Goal: Find specific page/section: Find specific page/section

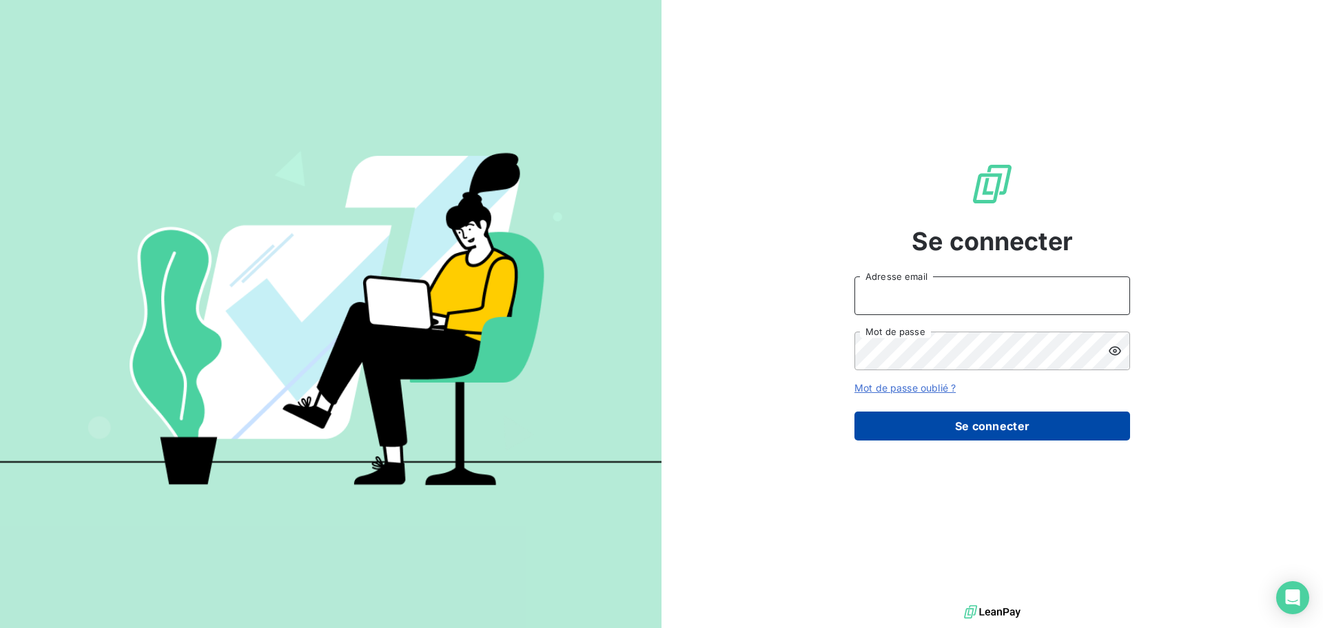
type input "[EMAIL_ADDRESS][DOMAIN_NAME]"
click at [1022, 423] on button "Se connecter" at bounding box center [992, 425] width 276 height 29
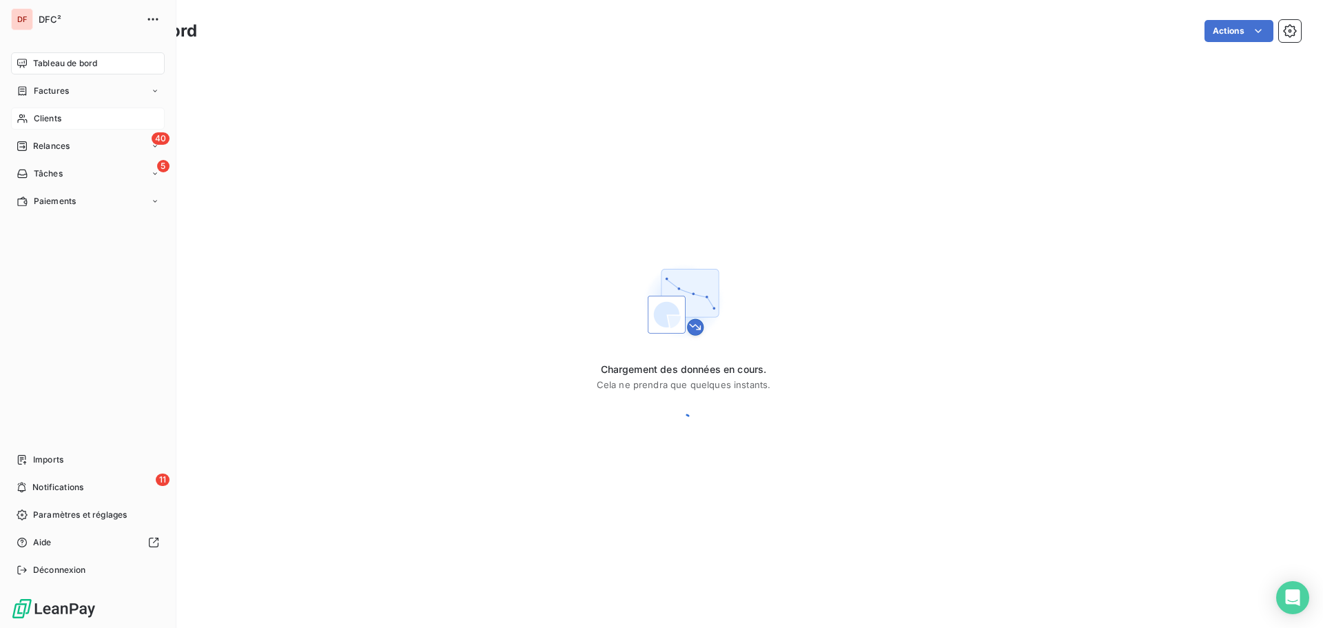
click at [27, 111] on div "Clients" at bounding box center [88, 118] width 154 height 22
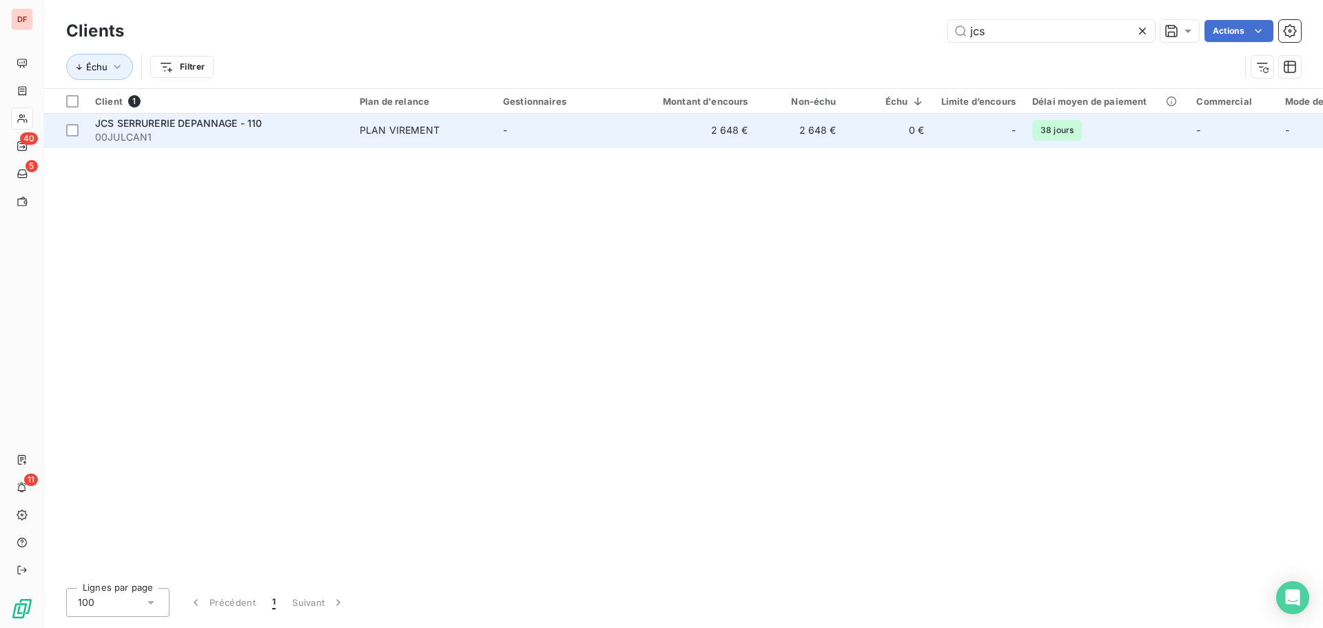
type input "jcs"
click at [519, 137] on td "-" at bounding box center [566, 130] width 143 height 33
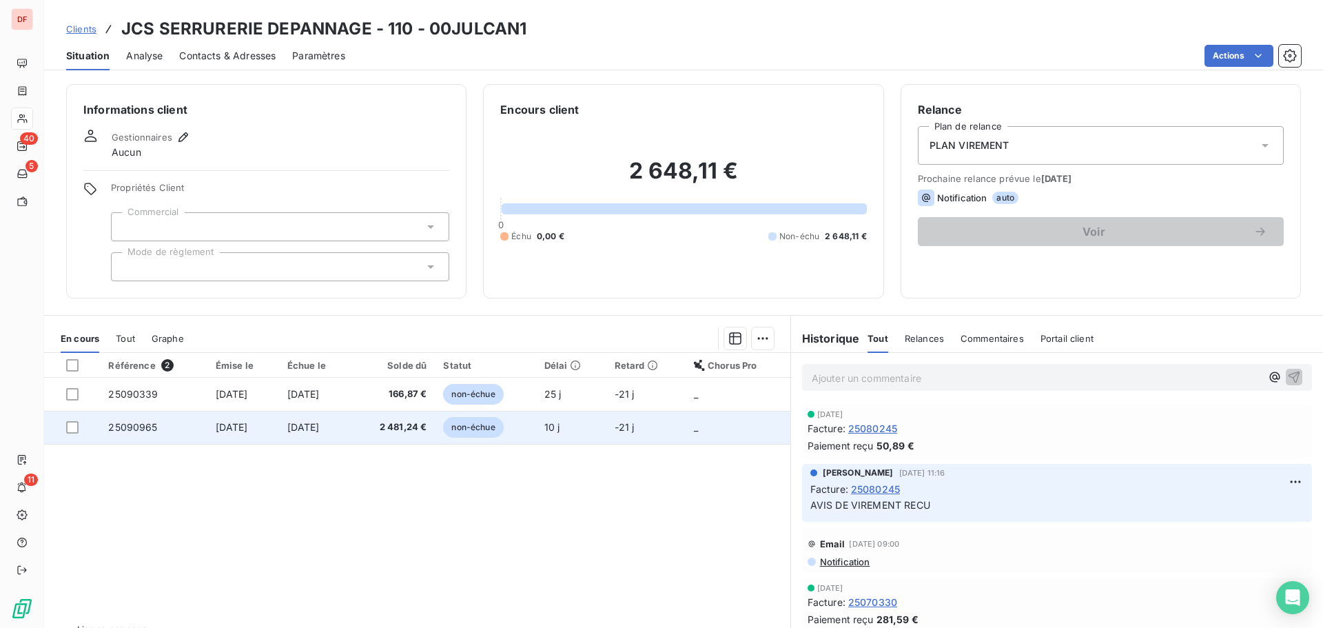
click at [383, 422] on td "2 481,24 €" at bounding box center [392, 427] width 83 height 33
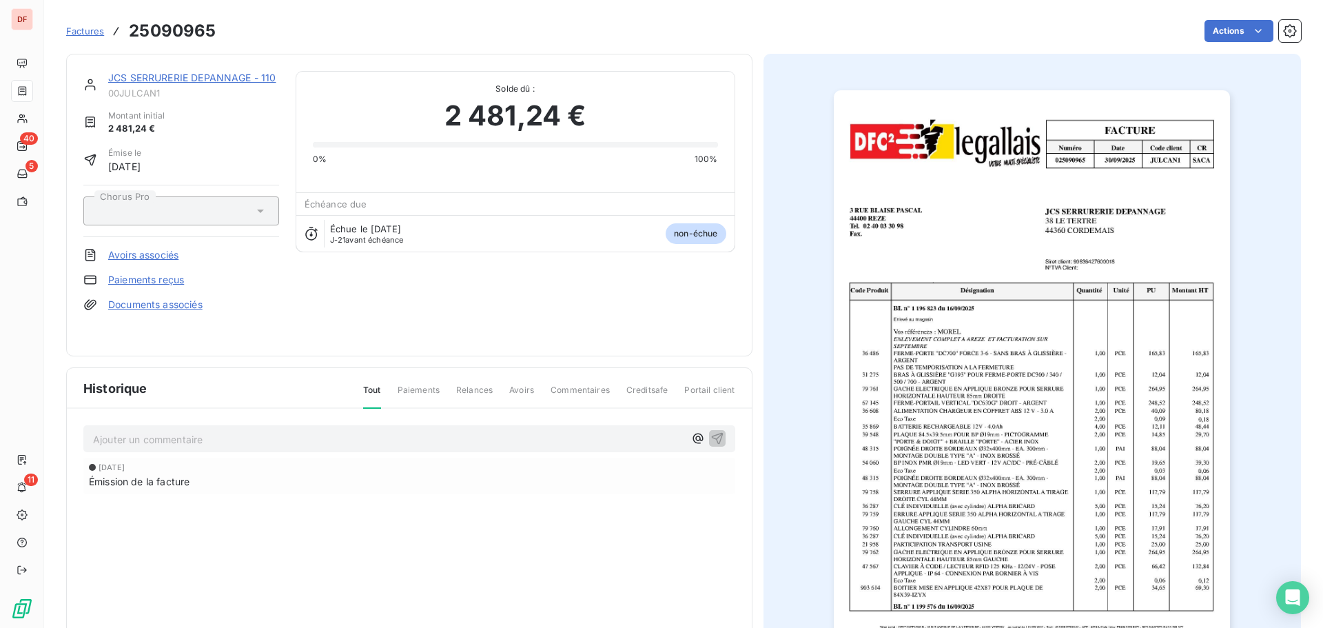
click at [535, 433] on p "Ajouter un commentaire ﻿" at bounding box center [388, 439] width 591 height 17
click at [510, 444] on p "Ajouter un commentaire ﻿" at bounding box center [388, 439] width 591 height 17
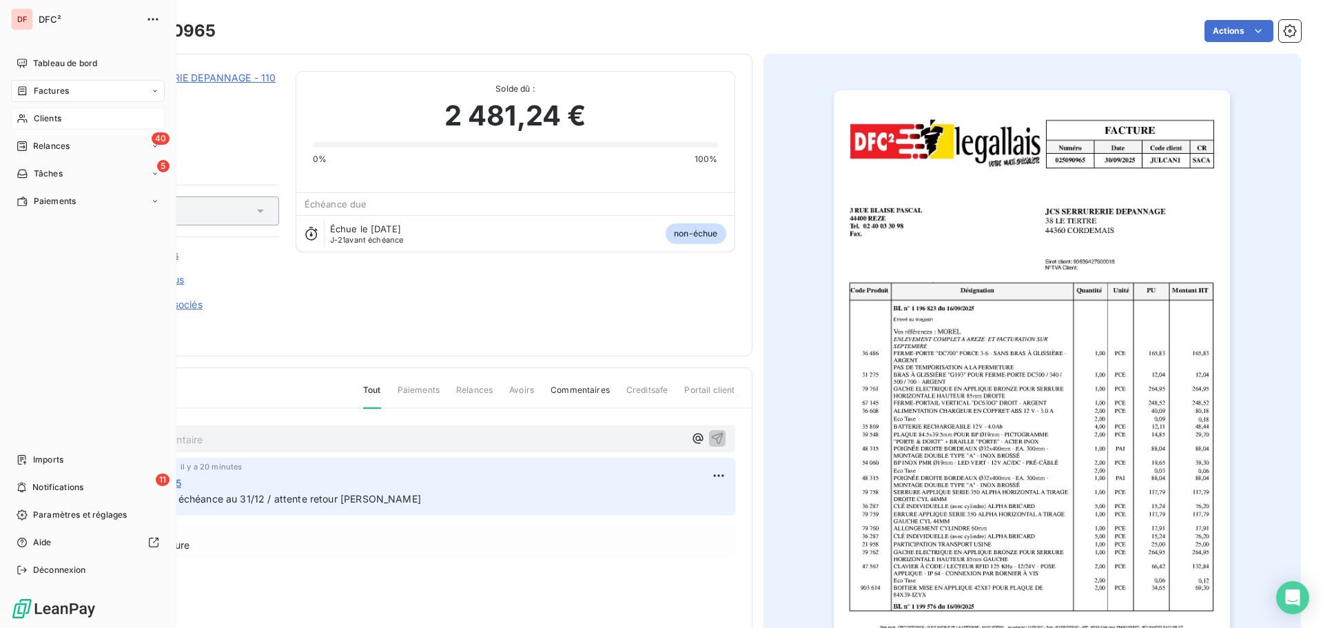
click at [63, 119] on div "Clients" at bounding box center [88, 118] width 154 height 22
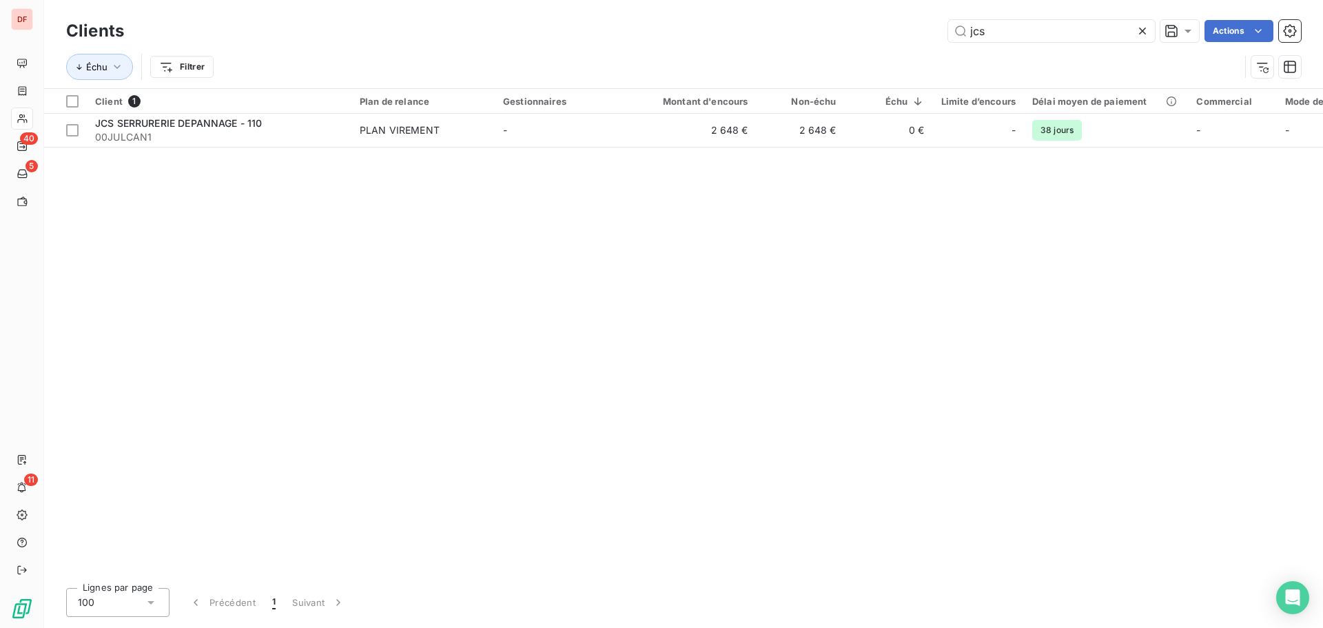
drag, startPoint x: 1037, startPoint y: 34, endPoint x: 627, endPoint y: 2, distance: 411.8
click at [695, 2] on div "Clients jcs Actions Échu Filtrer" at bounding box center [683, 44] width 1279 height 88
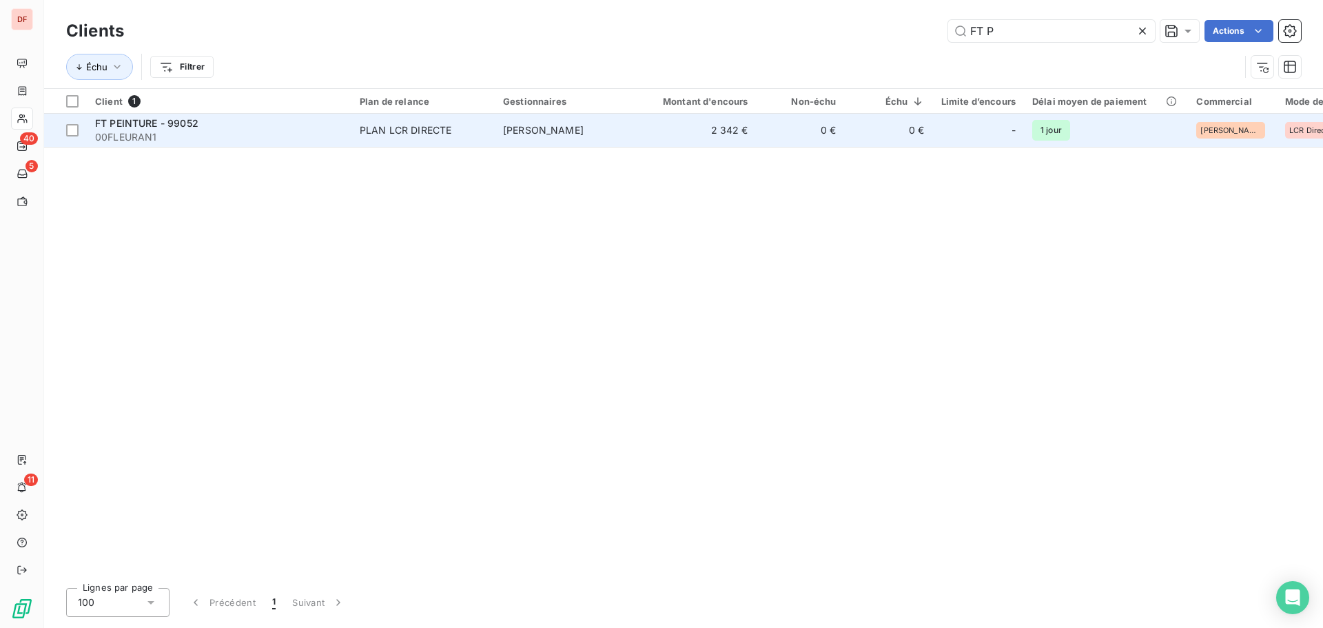
type input "FT P"
click at [584, 134] on span "[PERSON_NAME]" at bounding box center [543, 130] width 81 height 12
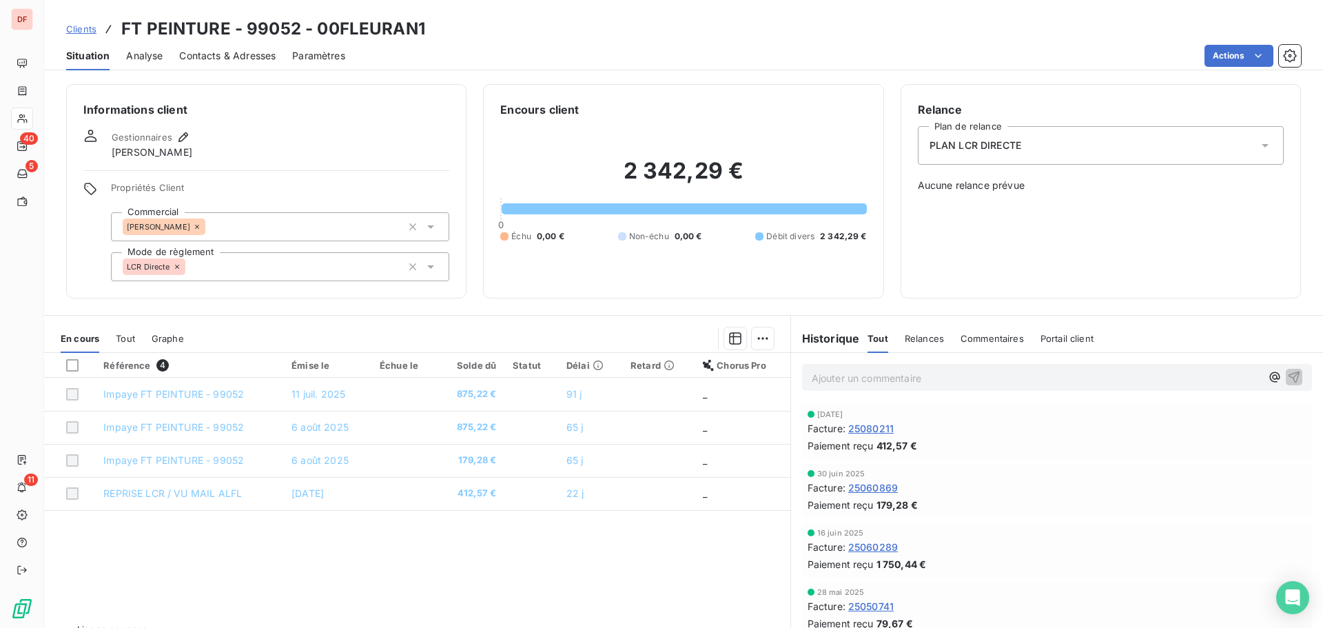
click at [984, 374] on p "Ajouter un commentaire ﻿" at bounding box center [1036, 377] width 449 height 17
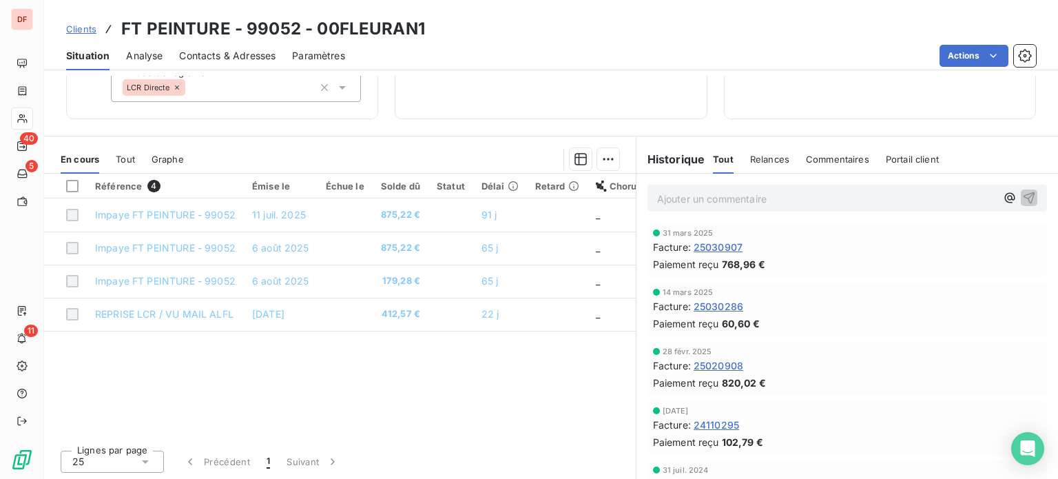
scroll to position [482, 0]
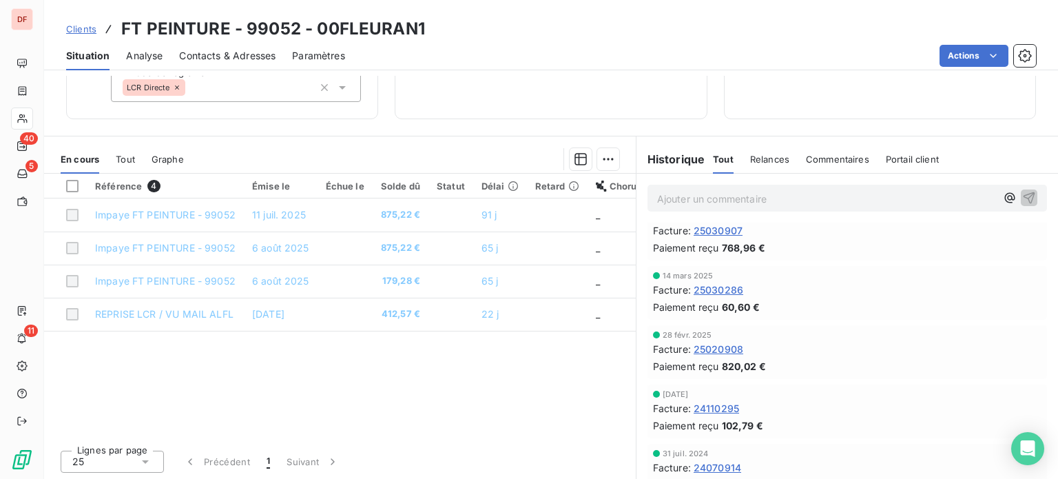
click at [717, 293] on span "25030286" at bounding box center [719, 289] width 50 height 14
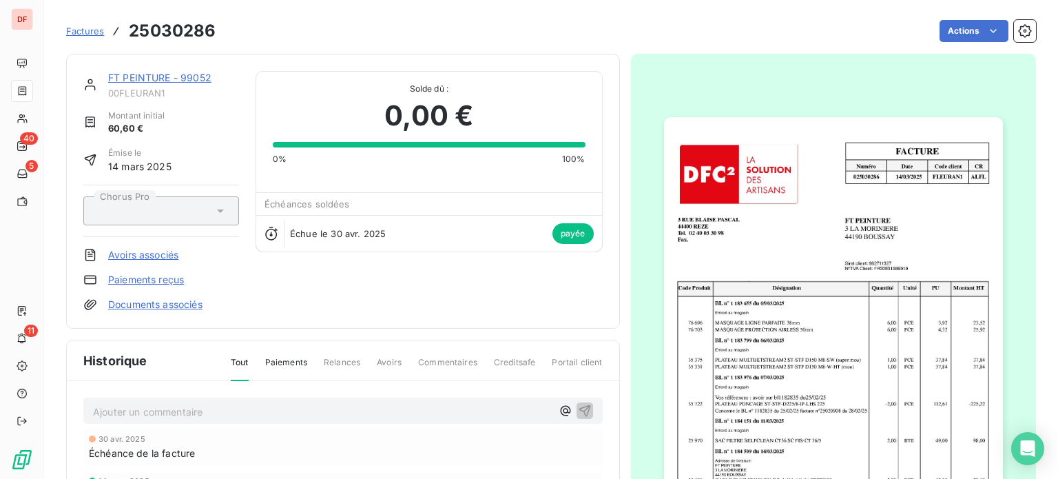
click at [781, 256] on img "button" at bounding box center [833, 356] width 339 height 479
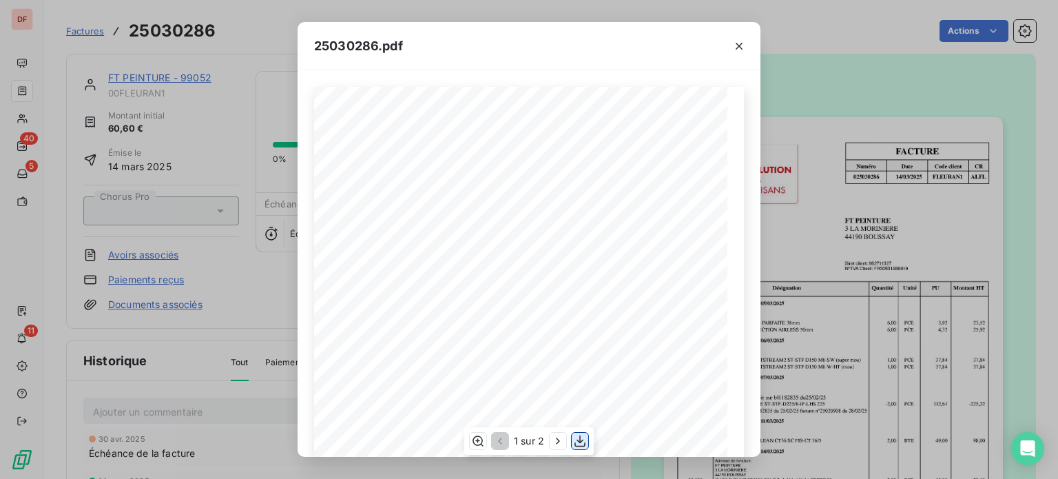
click at [577, 442] on icon "button" at bounding box center [580, 441] width 14 height 14
click at [174, 147] on div "25030286.pdf FACTURE Numéro Date Code client CR 025030286 [DATE] FLEURAN 1 ALFL…" at bounding box center [529, 239] width 1058 height 479
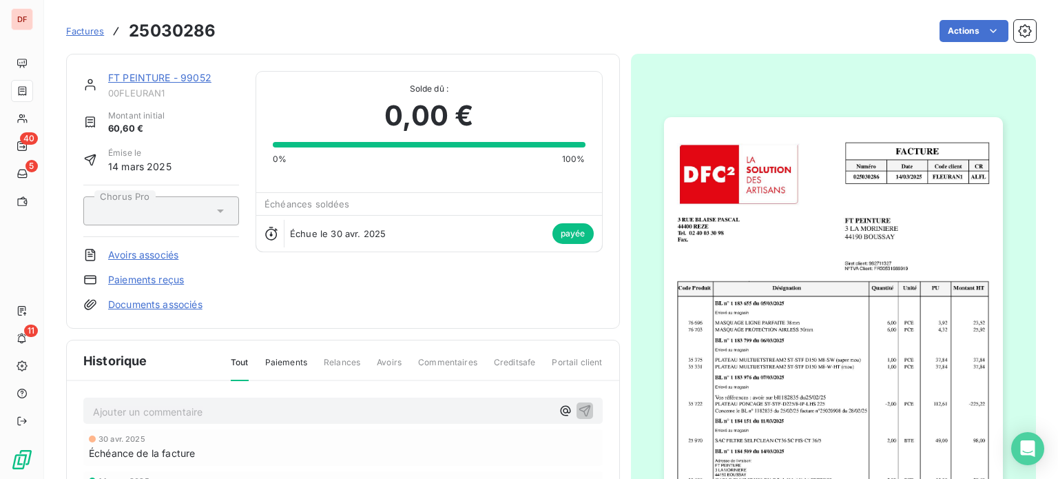
click at [174, 82] on link "FT PEINTURE - 99052" at bounding box center [159, 78] width 103 height 12
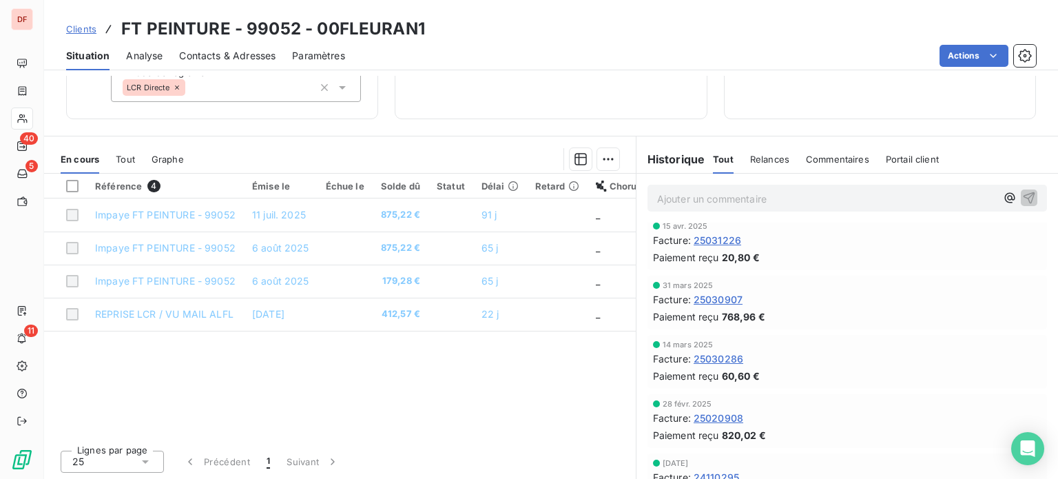
scroll to position [344, 0]
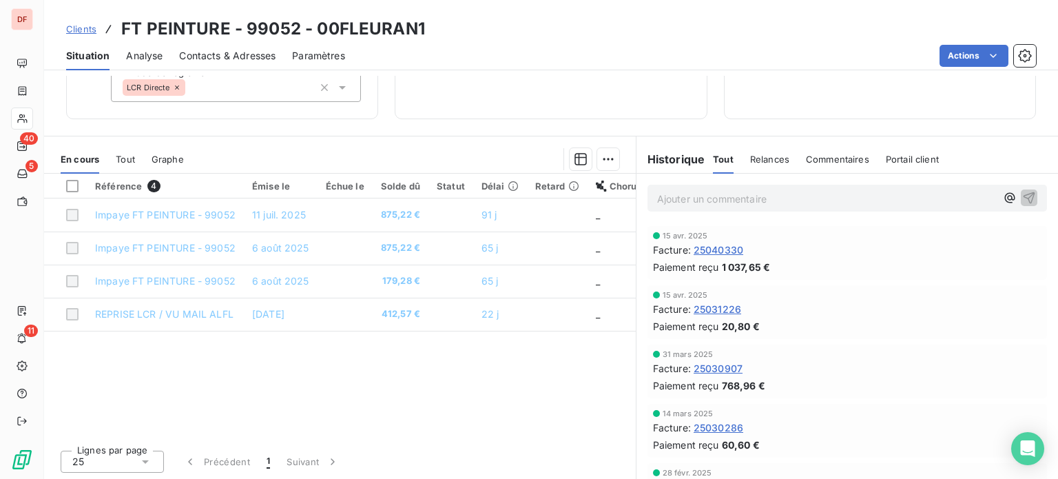
click at [720, 313] on span "25031226" at bounding box center [718, 309] width 48 height 14
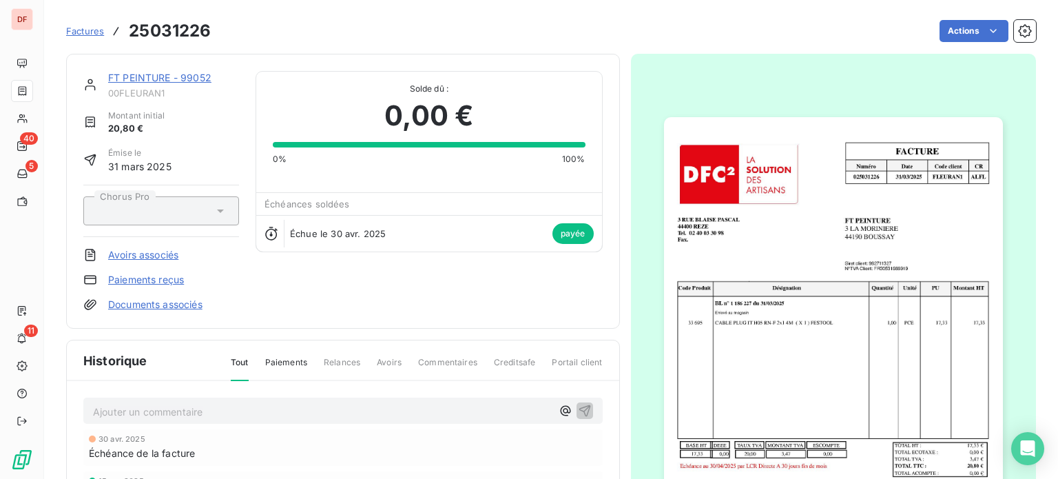
click at [771, 231] on img "button" at bounding box center [833, 356] width 339 height 479
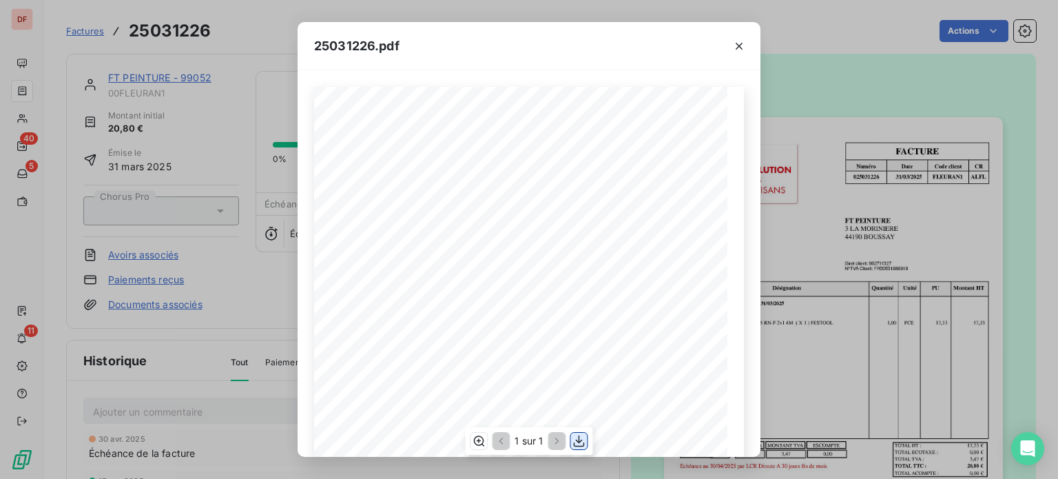
click at [579, 440] on icon "button" at bounding box center [579, 441] width 11 height 12
click at [196, 132] on div "25031226.pdf FACTURE Numéro Date Code client CR 025031226 [DATE] FLEURAN 1 ALFL…" at bounding box center [529, 239] width 1058 height 479
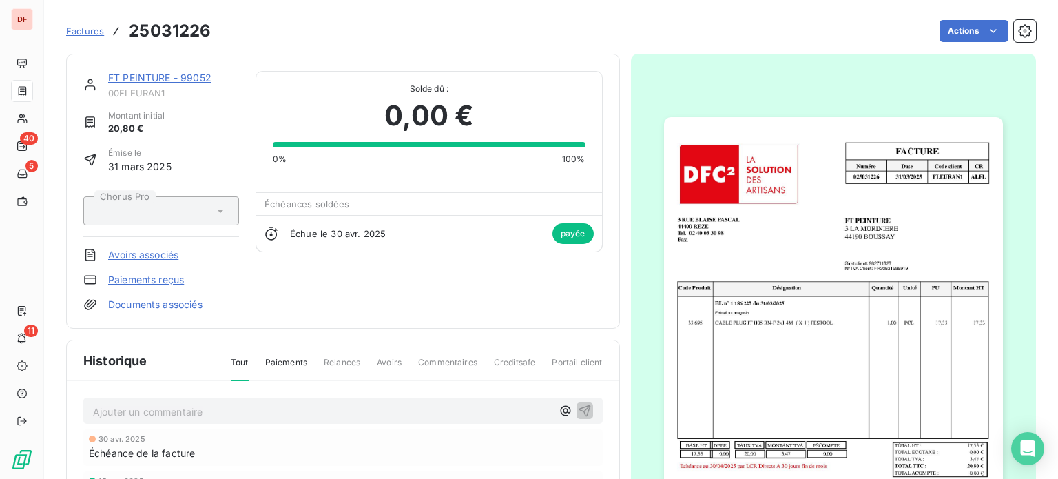
click at [186, 80] on link "FT PEINTURE - 99052" at bounding box center [159, 78] width 103 height 12
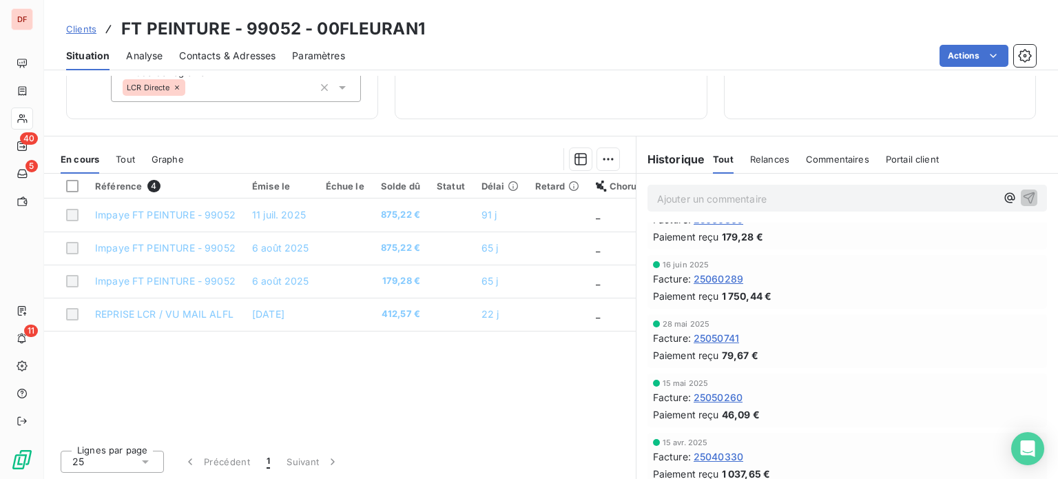
scroll to position [207, 0]
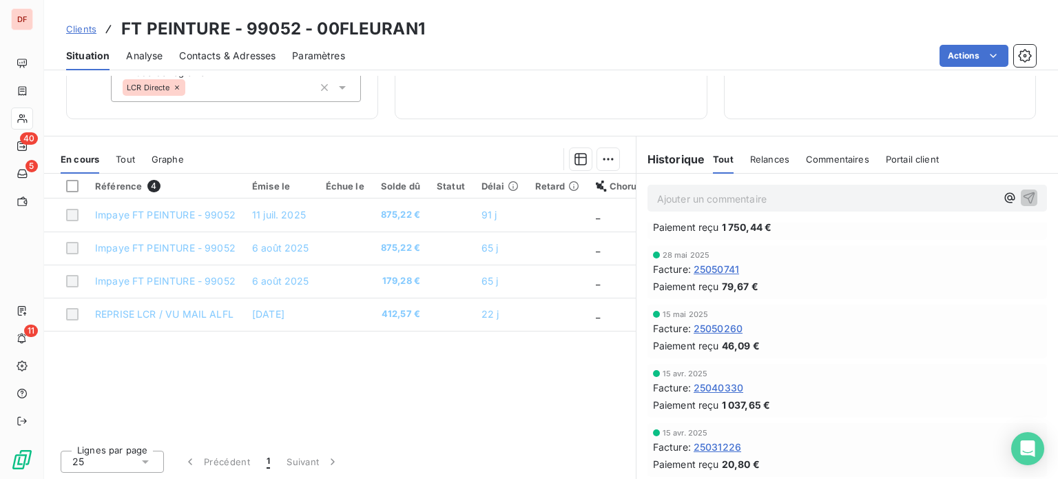
click at [701, 324] on span "25050260" at bounding box center [718, 328] width 49 height 14
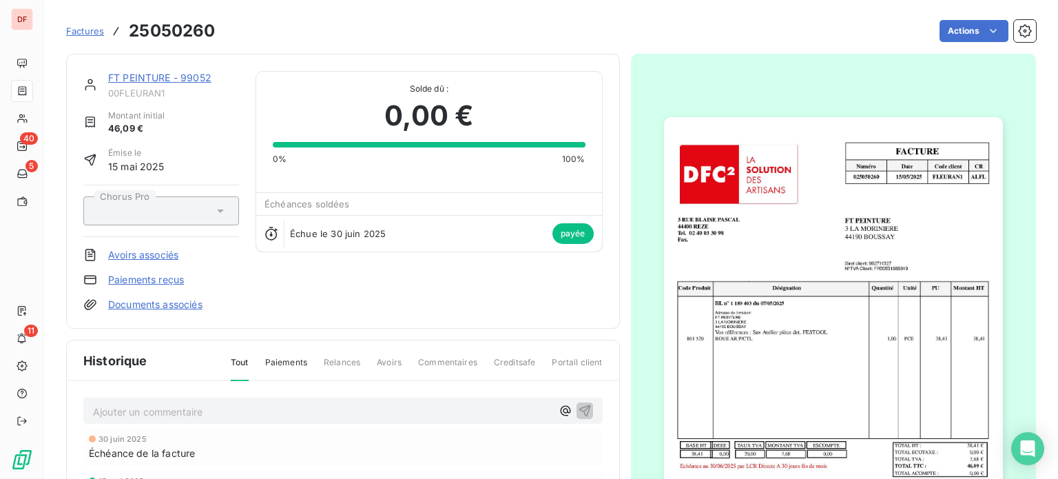
click at [770, 264] on img "button" at bounding box center [833, 356] width 339 height 479
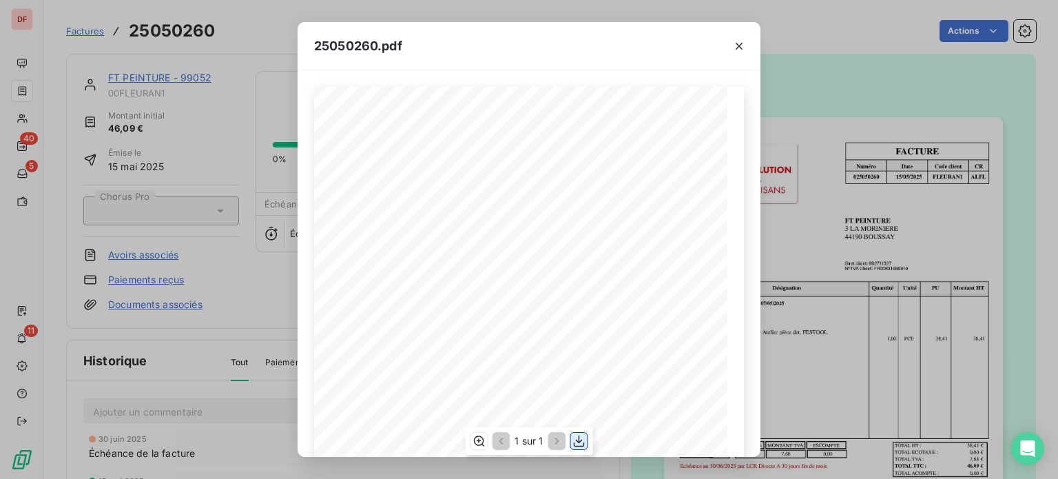
click at [587, 441] on button "button" at bounding box center [579, 441] width 17 height 17
drag, startPoint x: 744, startPoint y: 45, endPoint x: 733, endPoint y: 45, distance: 11.0
click at [744, 45] on icon "button" at bounding box center [739, 46] width 14 height 14
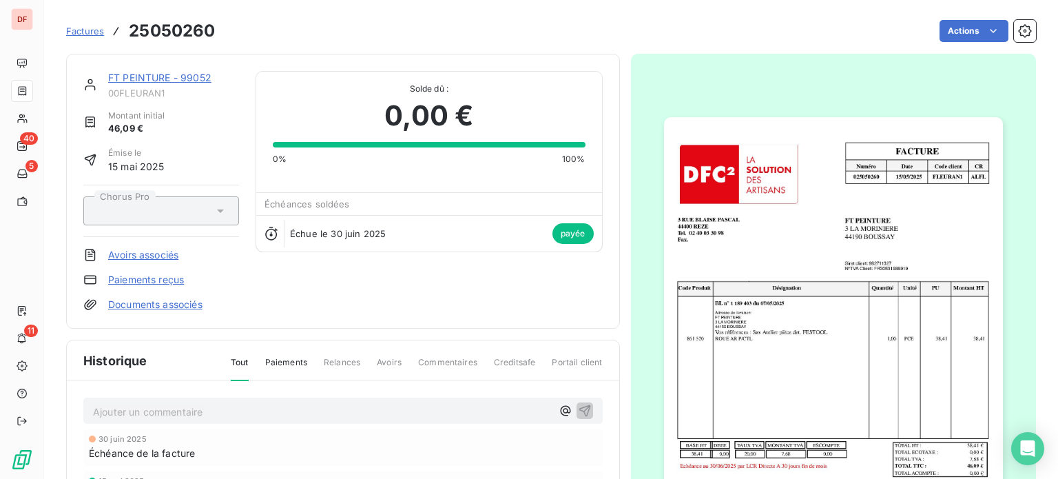
click at [201, 82] on link "FT PEINTURE - 99052" at bounding box center [159, 78] width 103 height 12
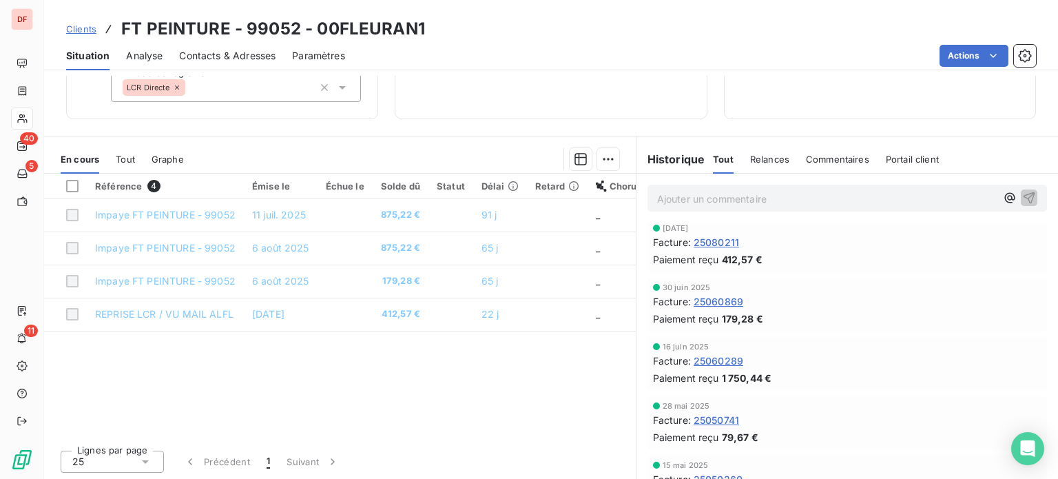
scroll to position [138, 0]
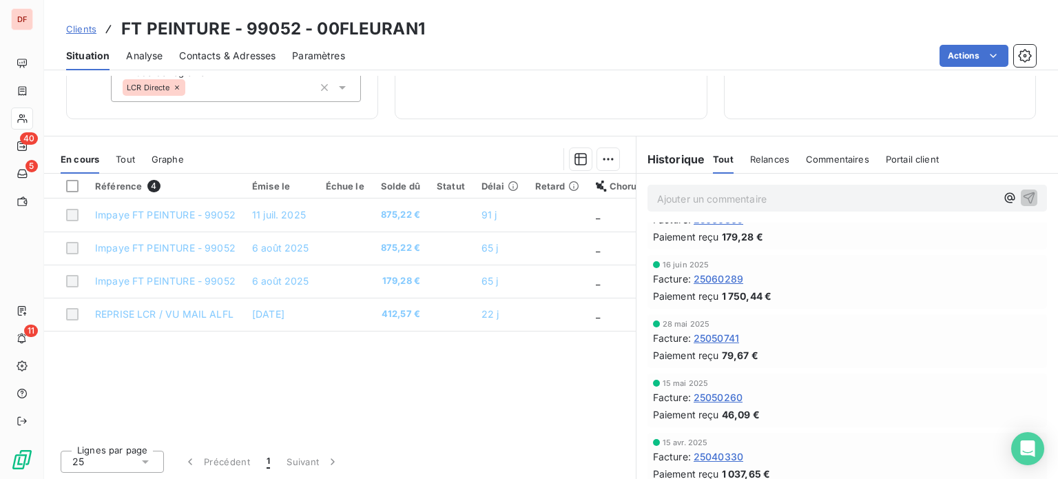
click at [710, 269] on div "[DATE] Facture : 25060289 Paiement reçu 1 750,44 €" at bounding box center [847, 281] width 389 height 43
click at [716, 275] on span "25060289" at bounding box center [719, 278] width 50 height 14
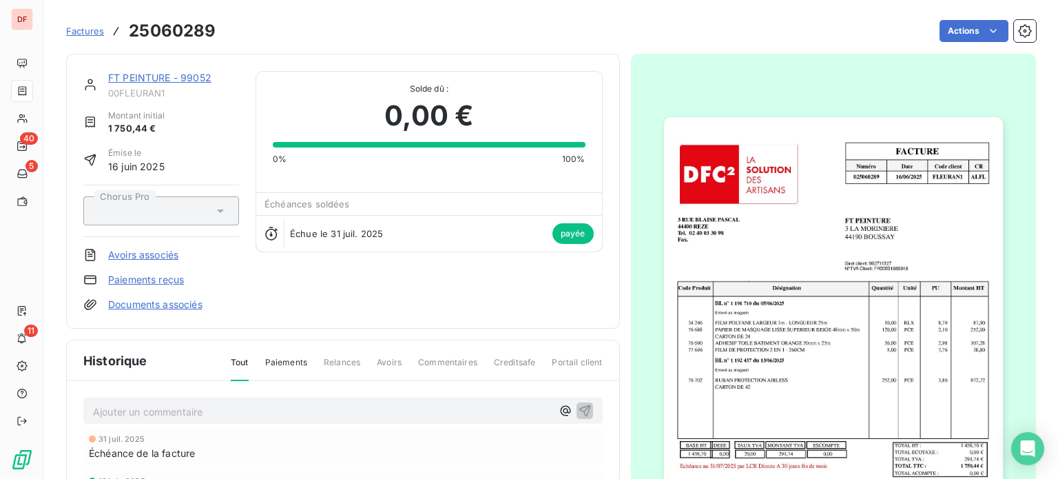
click at [789, 271] on img "button" at bounding box center [833, 356] width 339 height 479
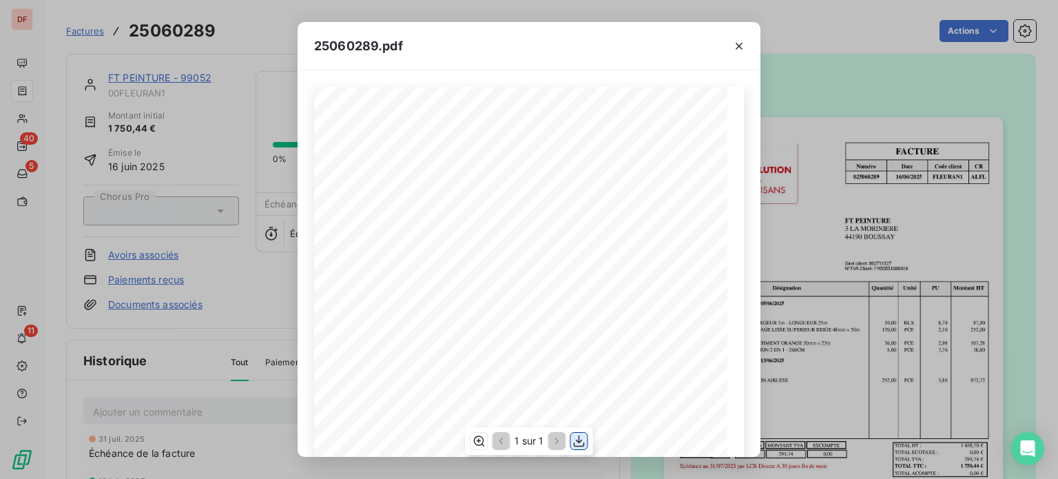
click at [582, 440] on icon "button" at bounding box center [579, 441] width 14 height 14
click at [172, 88] on div "25060289.pdf FACTURE Numéro Date Code client CR 025060289 [DATE] FLEURAN 1 ALFL…" at bounding box center [529, 239] width 1058 height 479
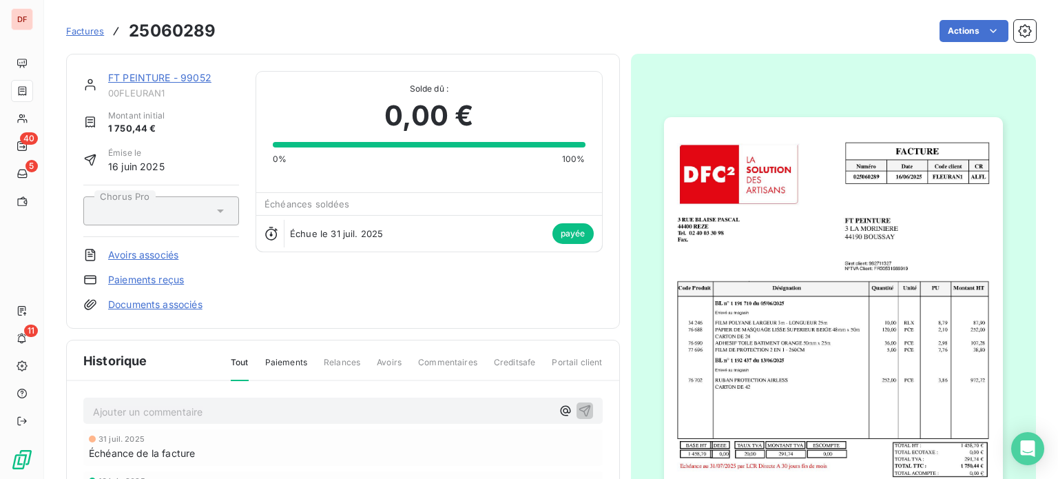
click at [186, 79] on link "FT PEINTURE - 99052" at bounding box center [159, 78] width 103 height 12
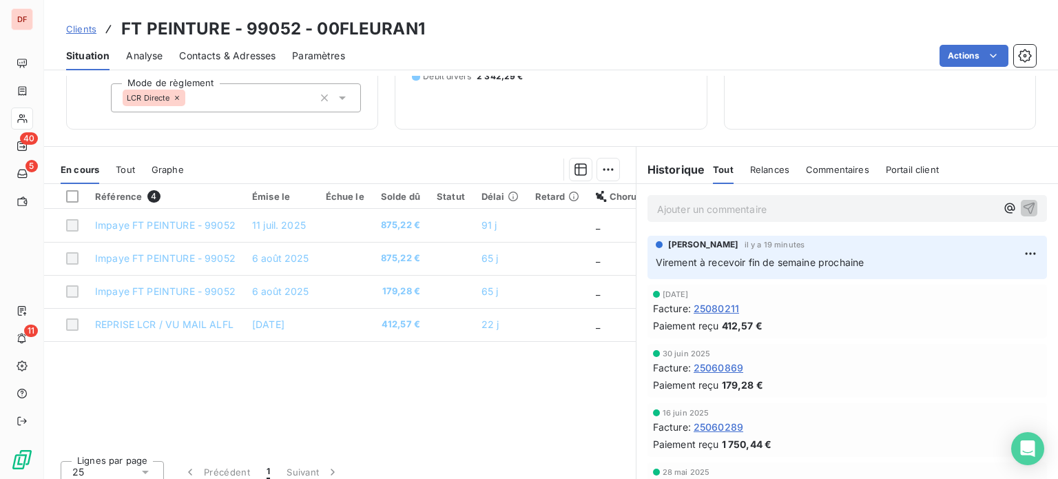
scroll to position [179, 0]
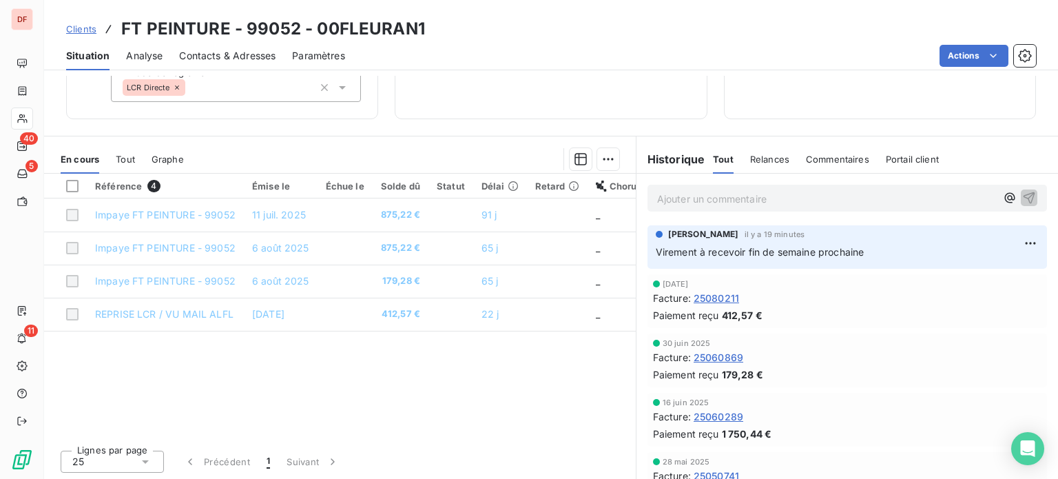
click at [719, 358] on span "25060869" at bounding box center [719, 357] width 50 height 14
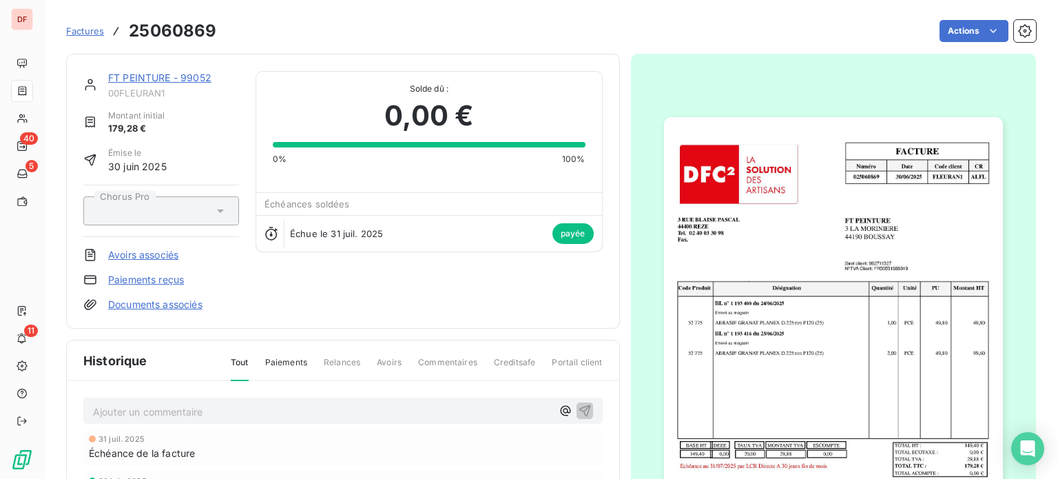
click at [763, 282] on img "button" at bounding box center [833, 356] width 339 height 479
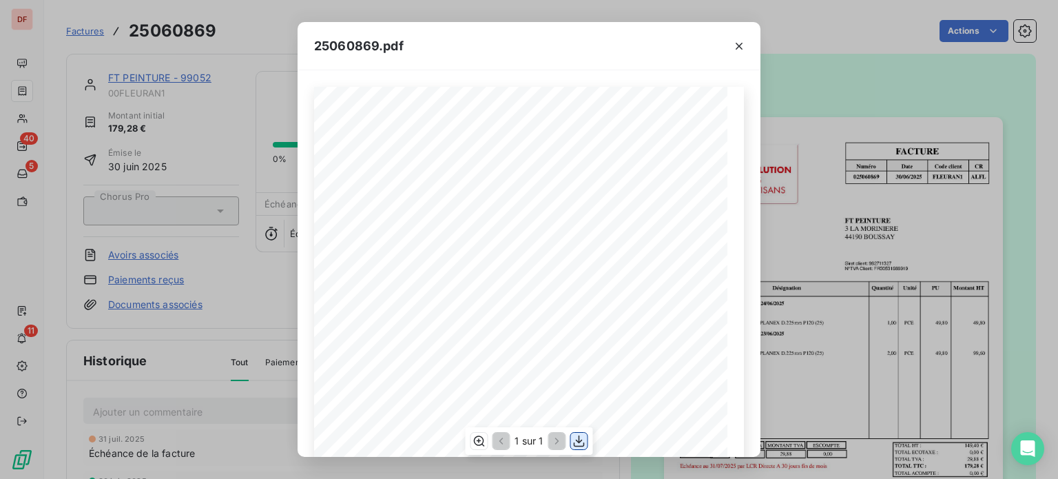
click at [574, 440] on icon "button" at bounding box center [579, 441] width 14 height 14
drag, startPoint x: 163, startPoint y: 146, endPoint x: 163, endPoint y: 121, distance: 25.5
click at [163, 146] on div "25060869.pdf FACTURE Numéro Date Code client CR 025060869 [DATE] FLEURAN 1 ALFL…" at bounding box center [529, 239] width 1058 height 479
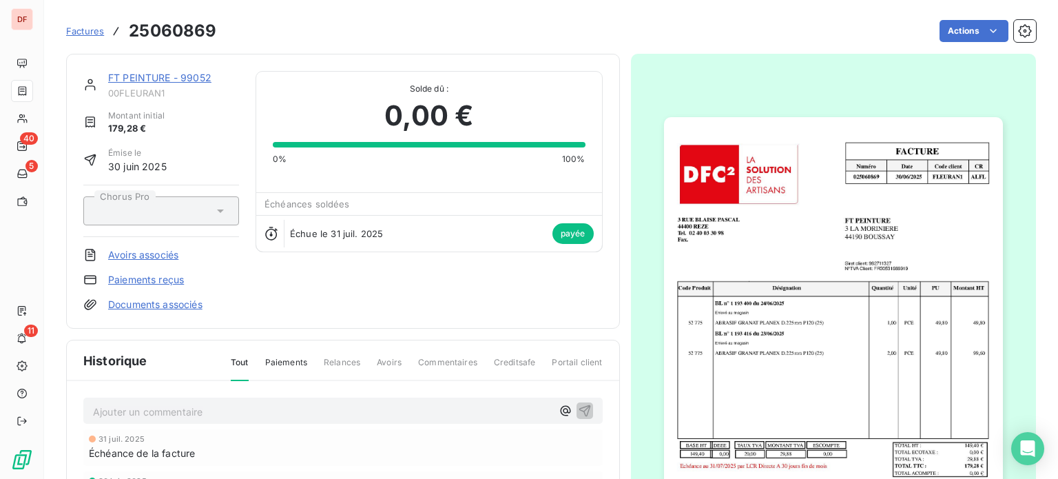
click at [182, 82] on link "FT PEINTURE - 99052" at bounding box center [159, 78] width 103 height 12
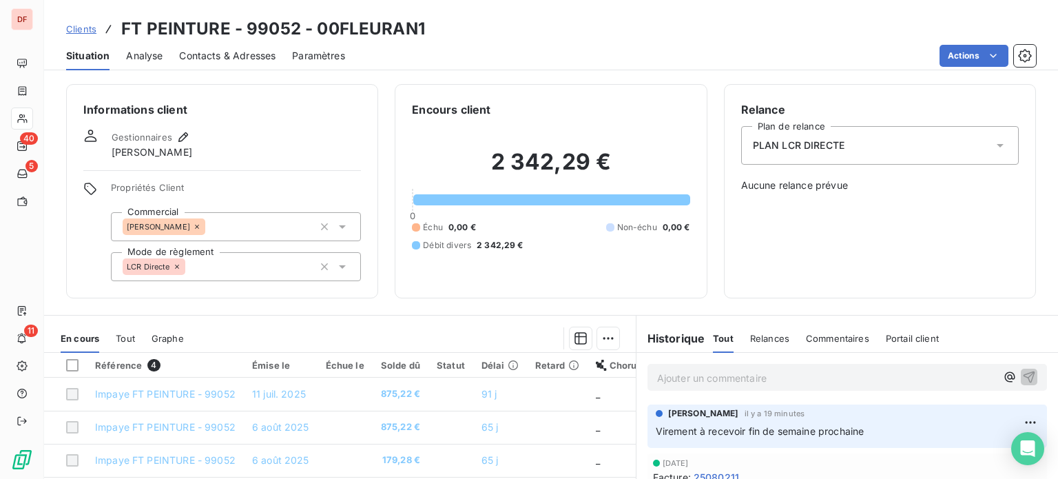
scroll to position [138, 0]
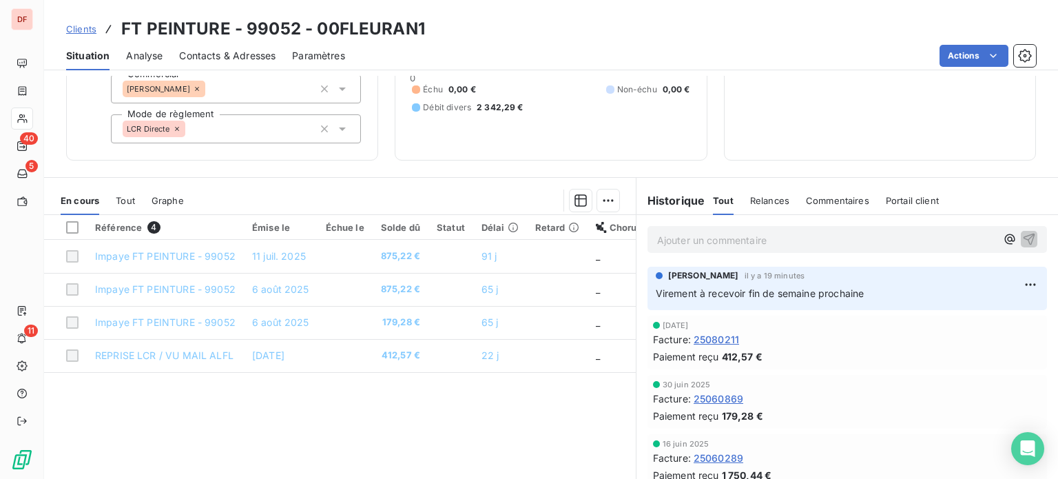
click at [719, 333] on span "25080211" at bounding box center [716, 339] width 45 height 14
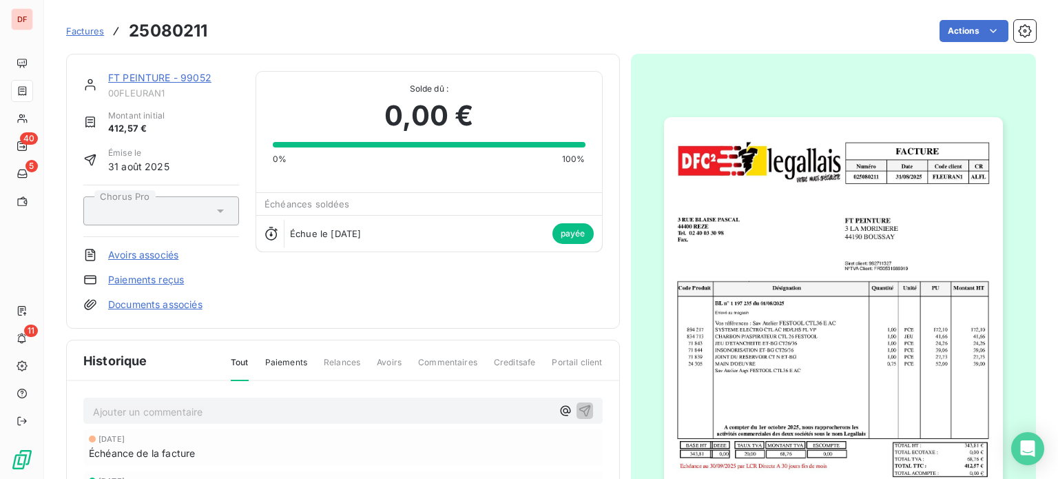
click at [756, 282] on img "button" at bounding box center [833, 356] width 339 height 479
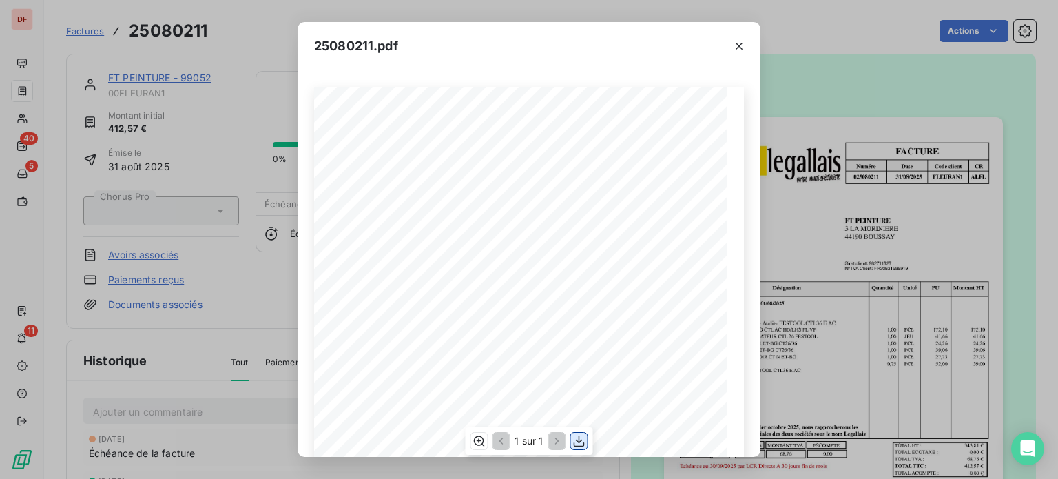
click at [579, 439] on icon "button" at bounding box center [579, 441] width 11 height 12
click at [744, 38] on button "button" at bounding box center [739, 46] width 22 height 22
